Goal: Navigation & Orientation: Find specific page/section

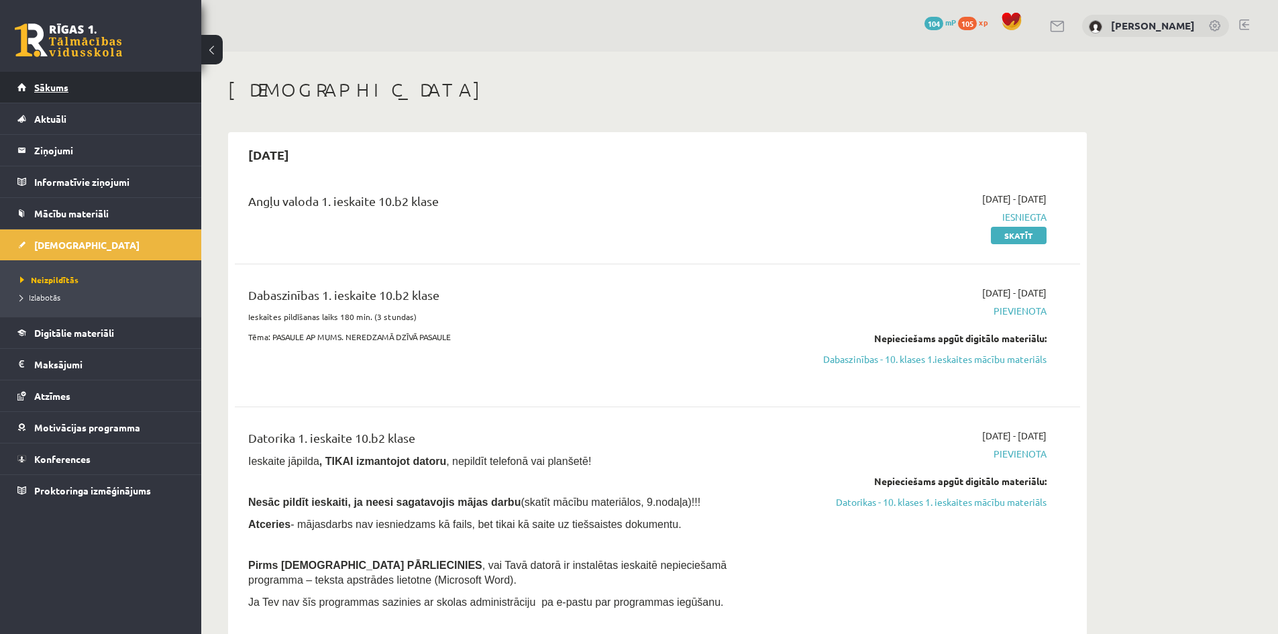
click at [54, 91] on span "Sākums" at bounding box center [51, 87] width 34 height 12
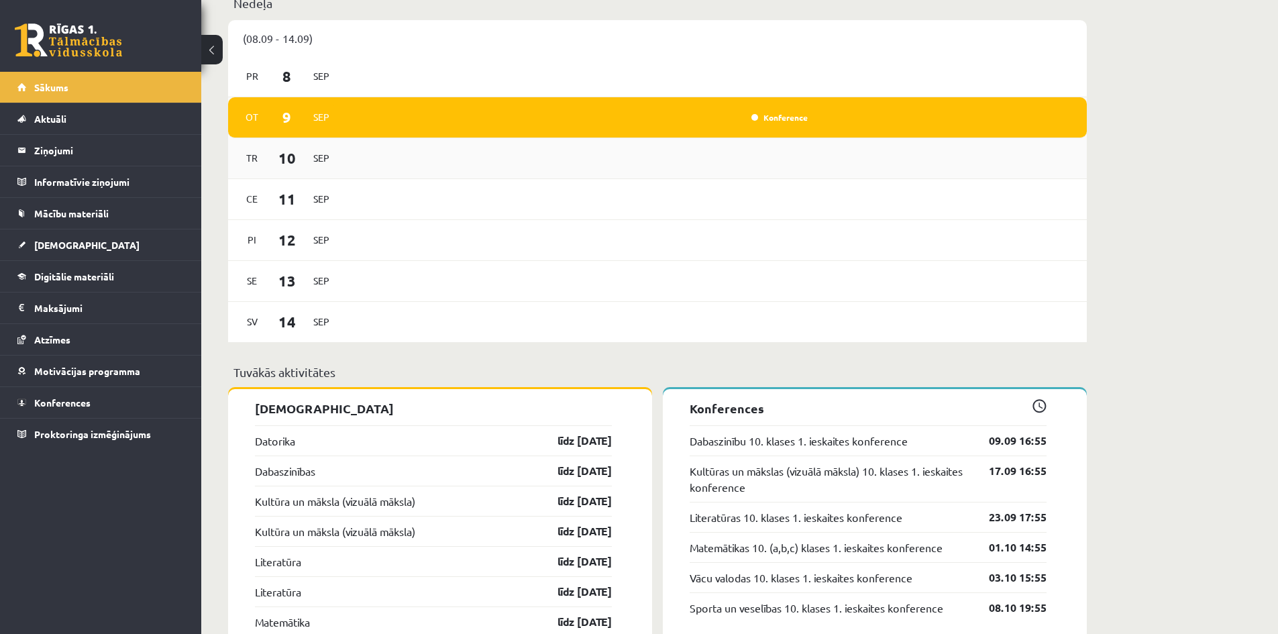
scroll to position [872, 0]
